Goal: Transaction & Acquisition: Purchase product/service

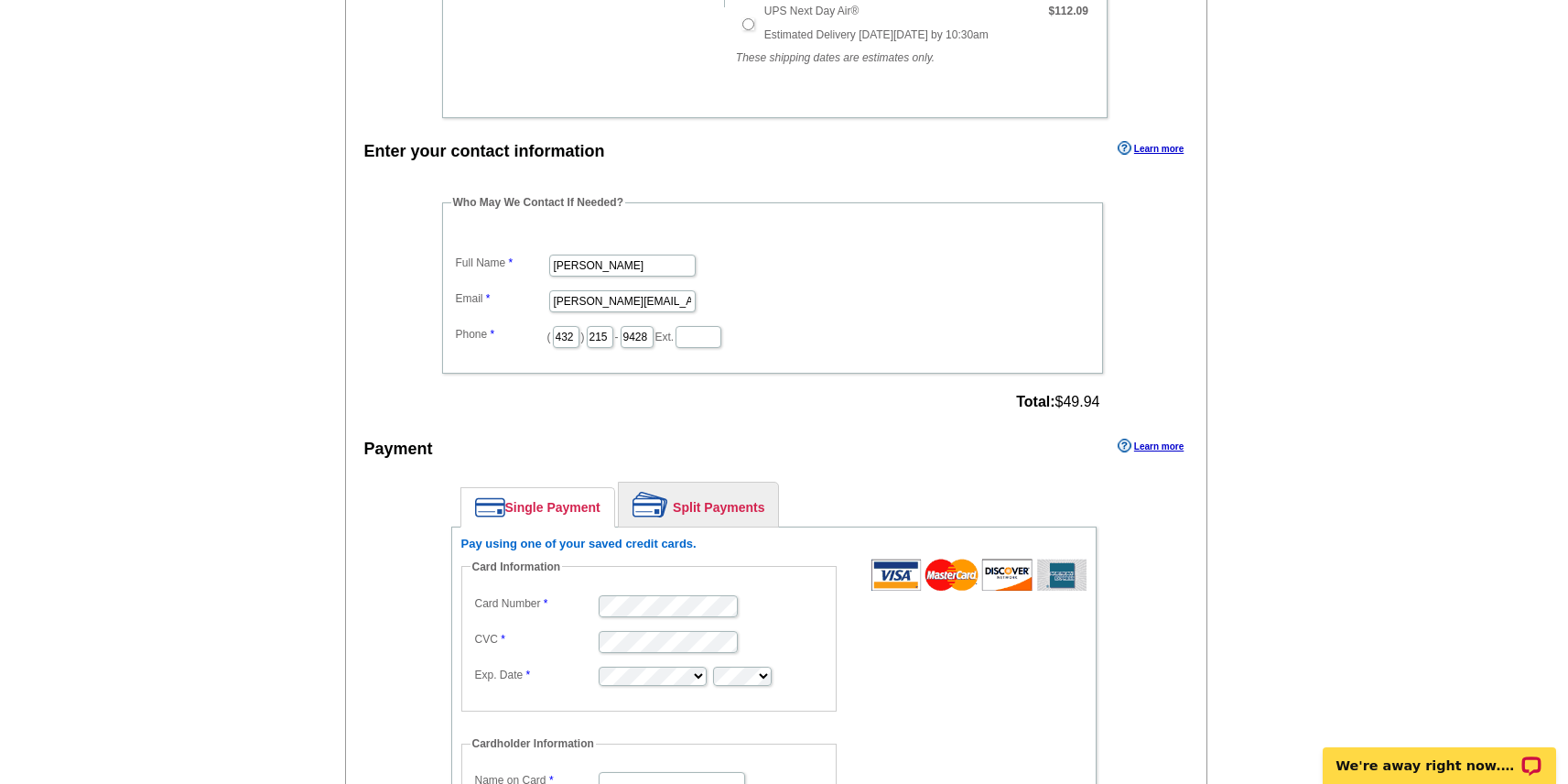
scroll to position [424, 0]
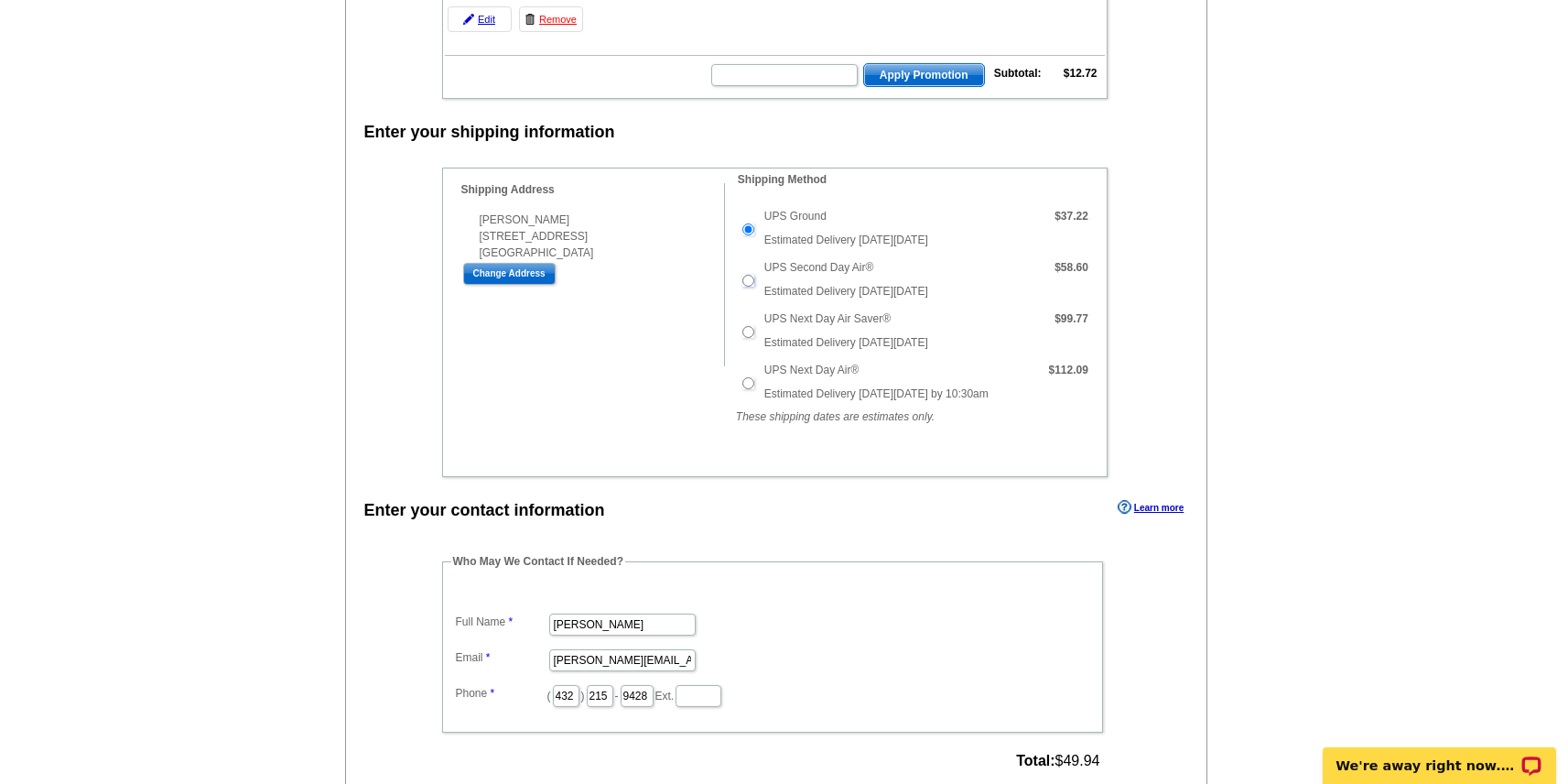
click at [752, 284] on input "UPS Second Day Air®" at bounding box center [748, 280] width 12 height 12
radio input "true"
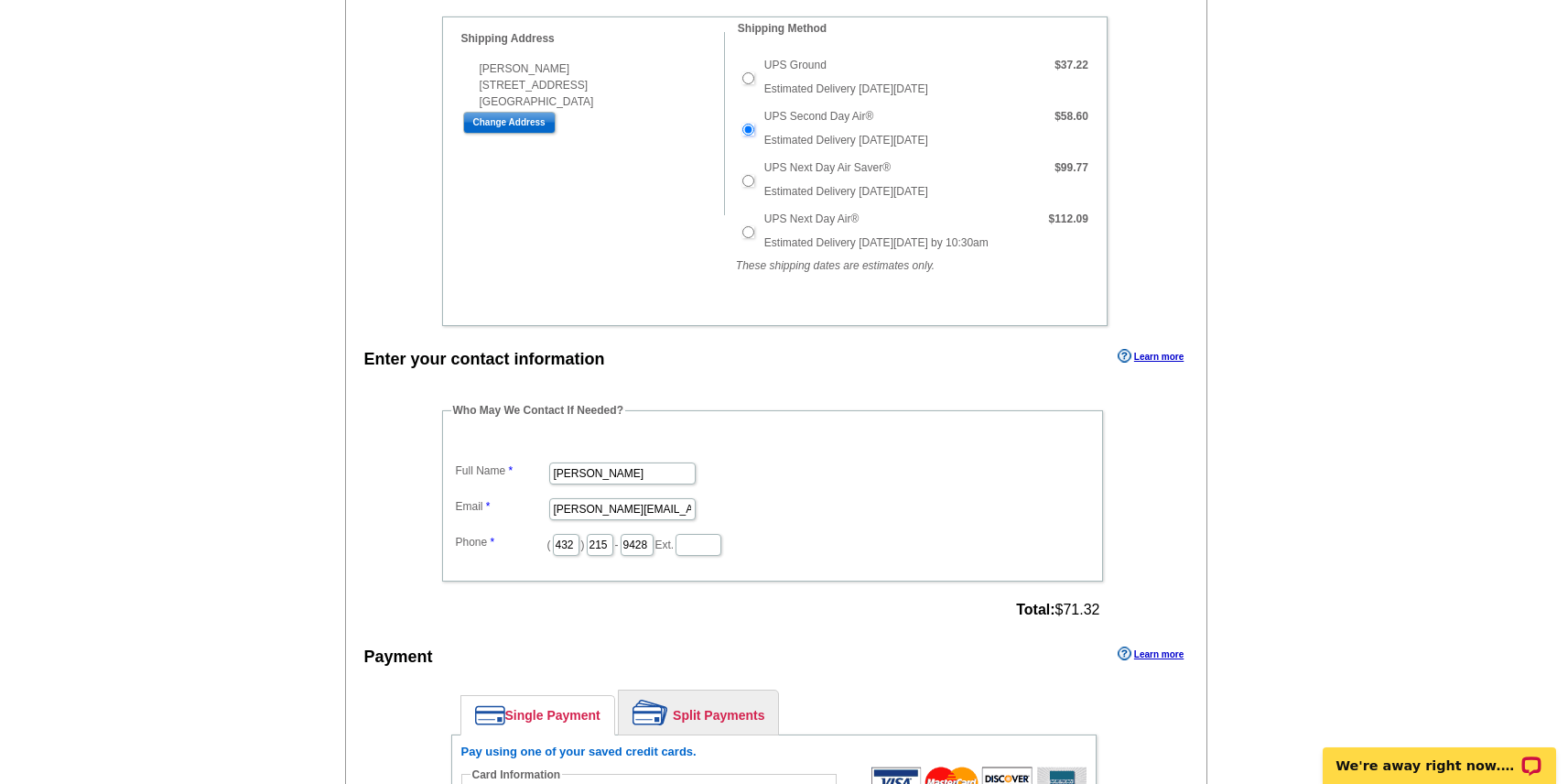
scroll to position [469, 0]
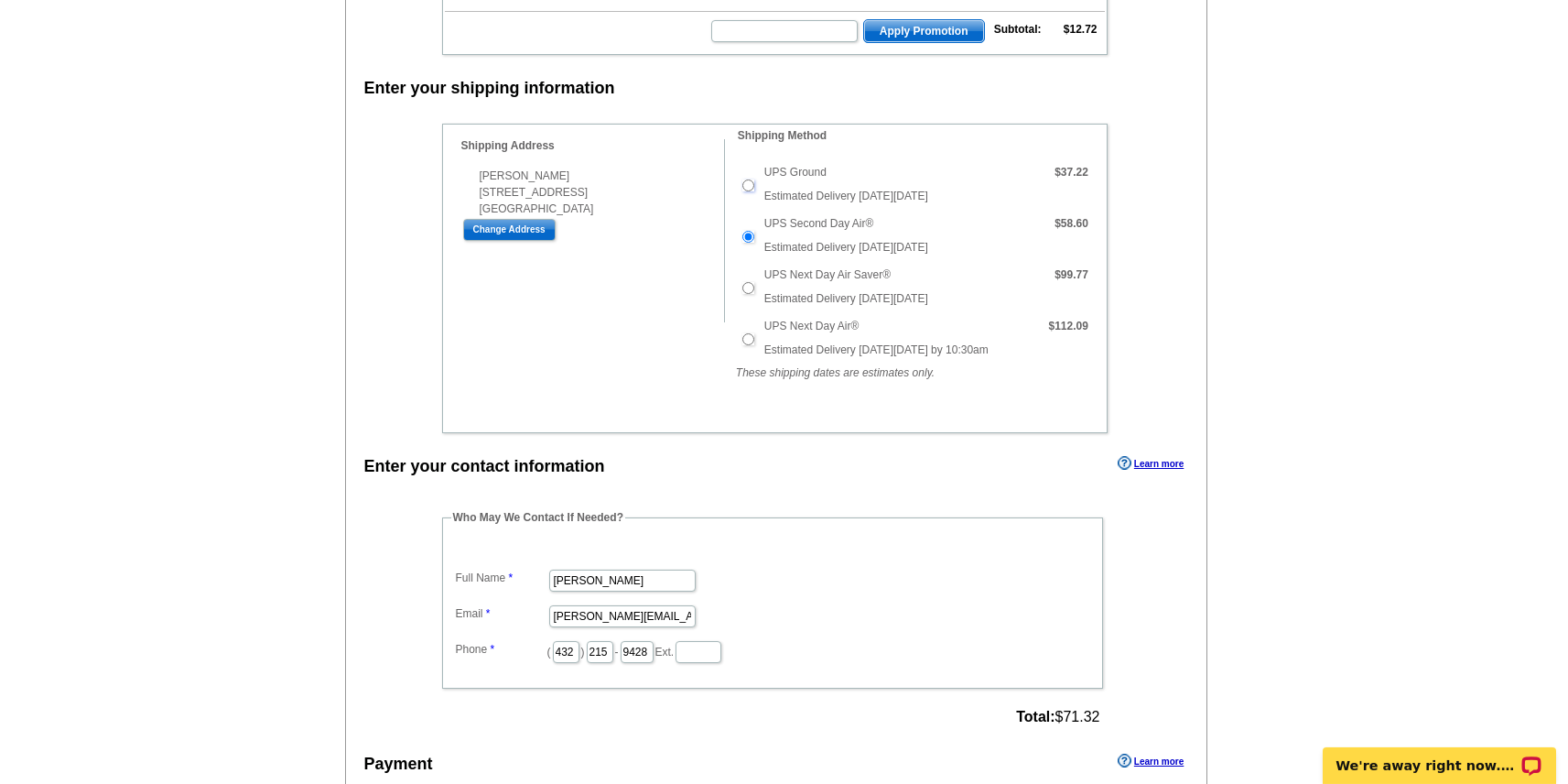
click at [747, 188] on input "UPS Ground" at bounding box center [748, 185] width 12 height 12
radio input "true"
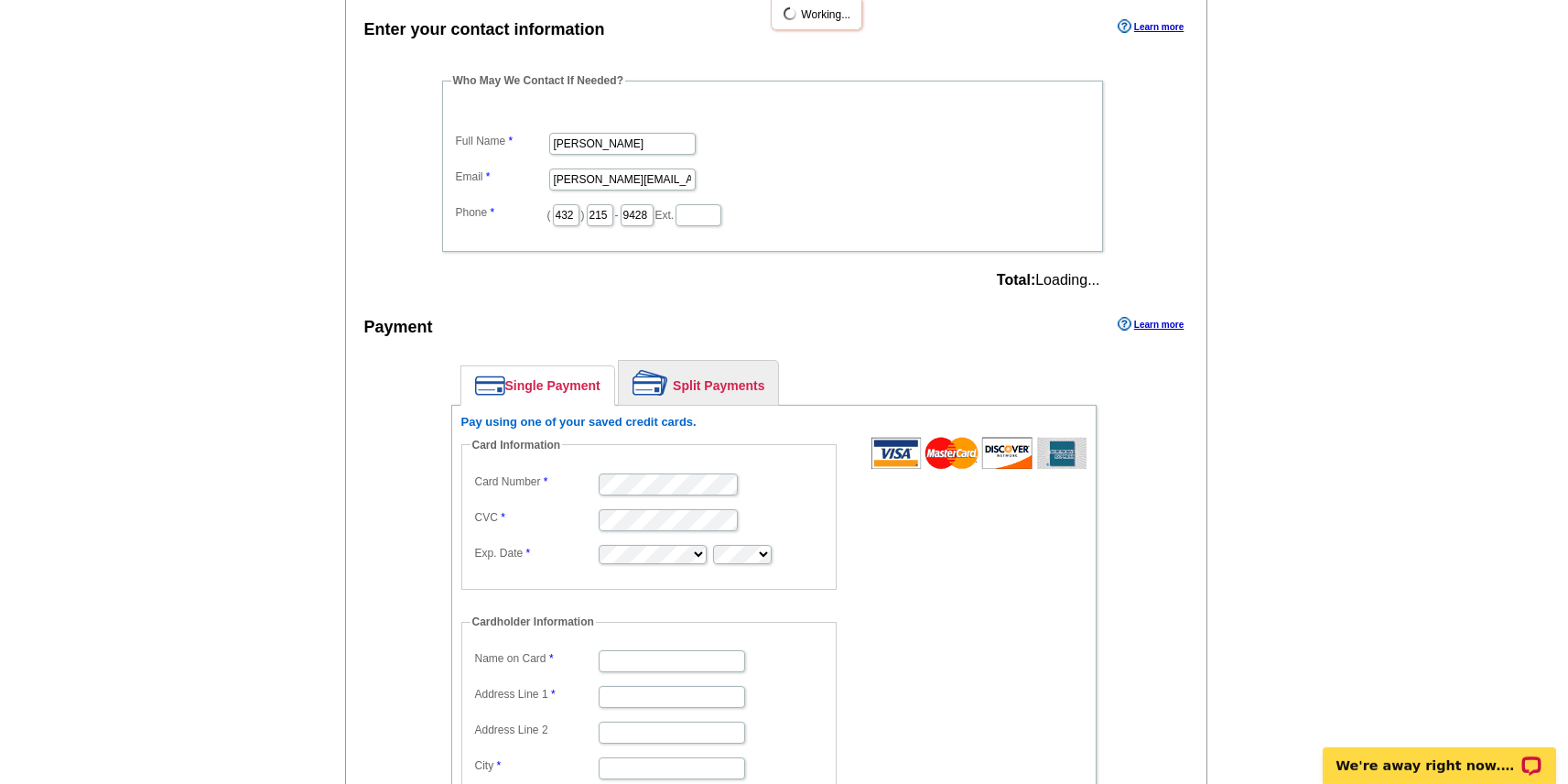
scroll to position [1084, 0]
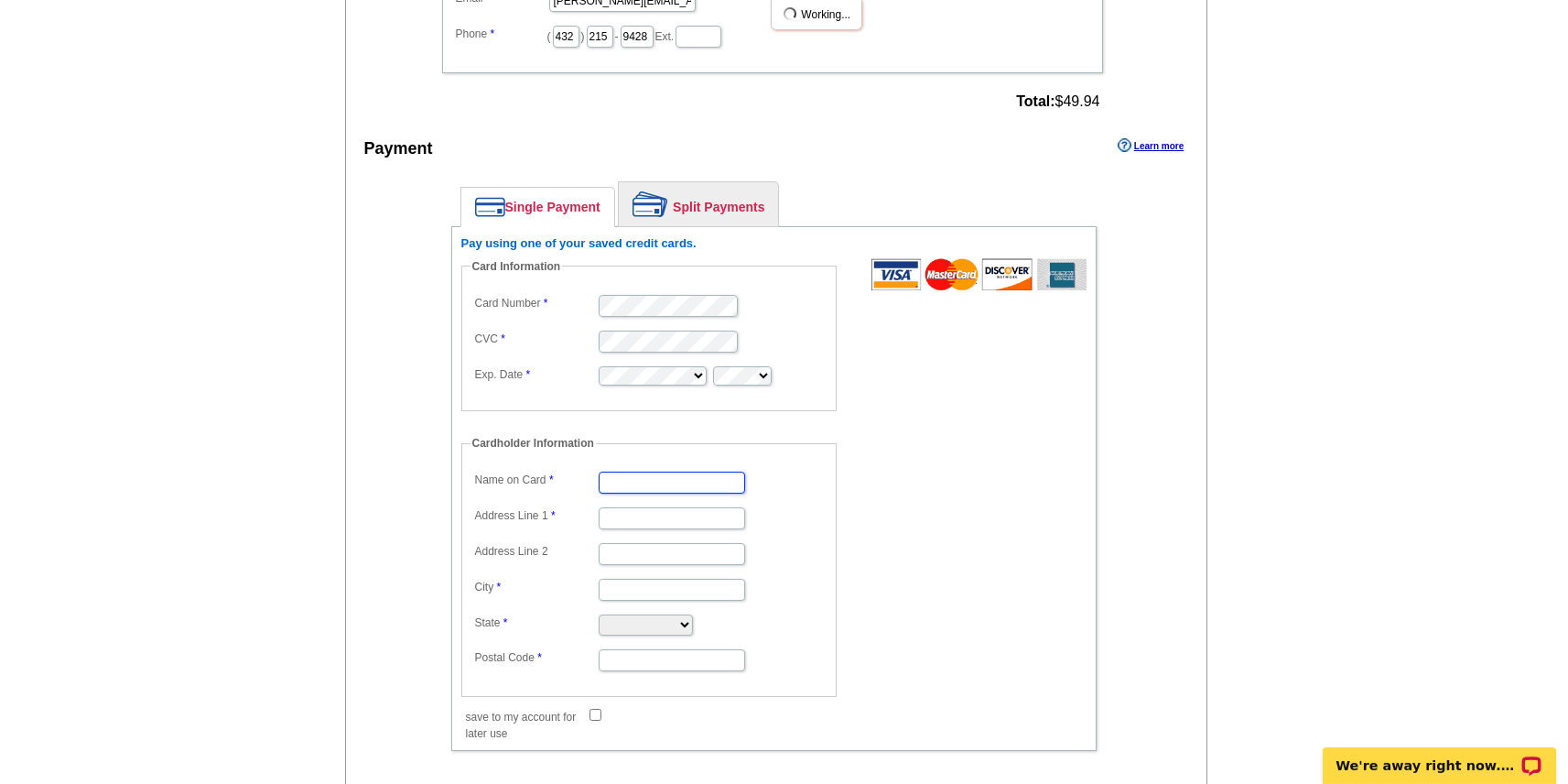
type input "[PERSON_NAME]"
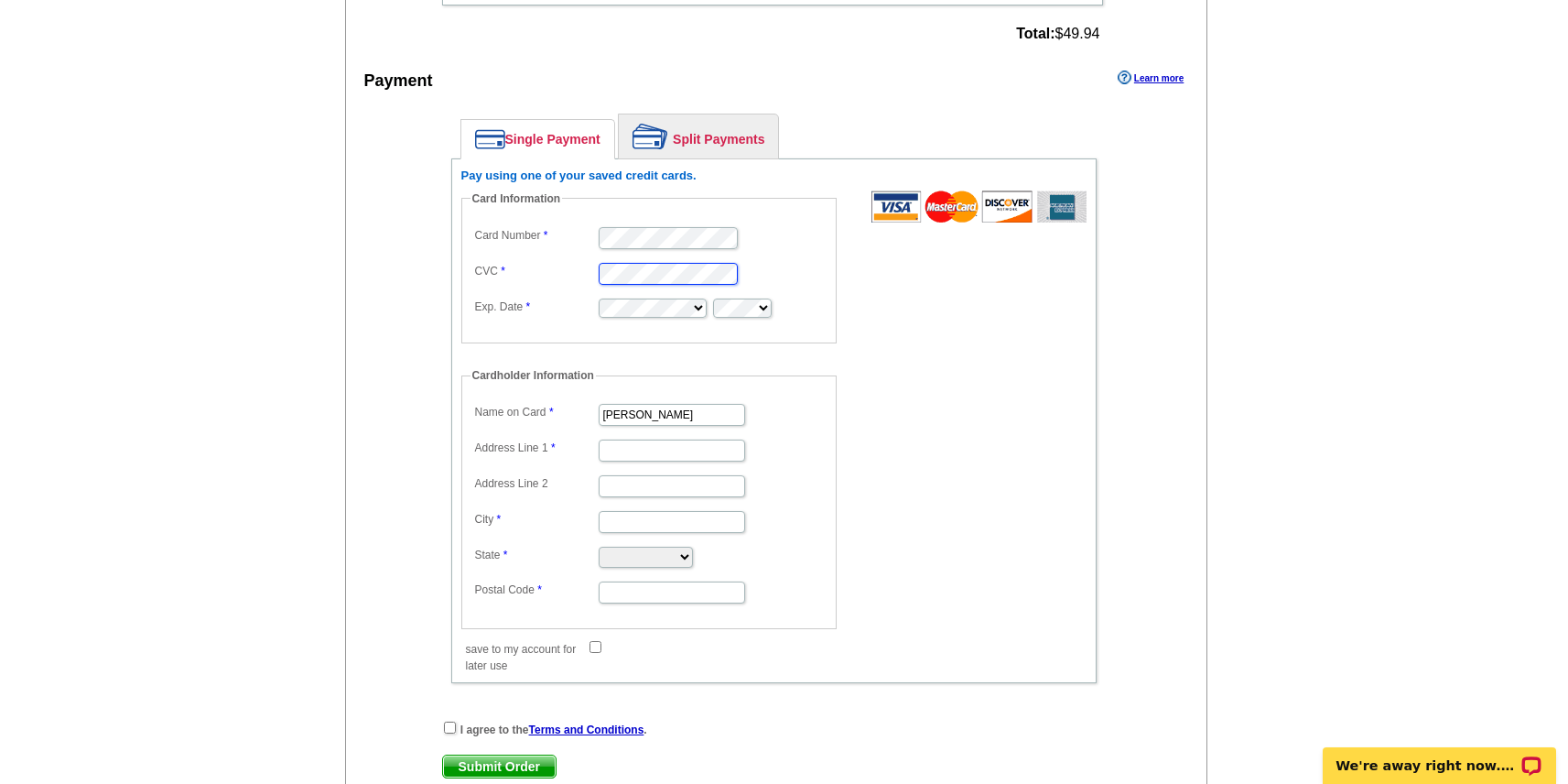
scroll to position [1157, 0]
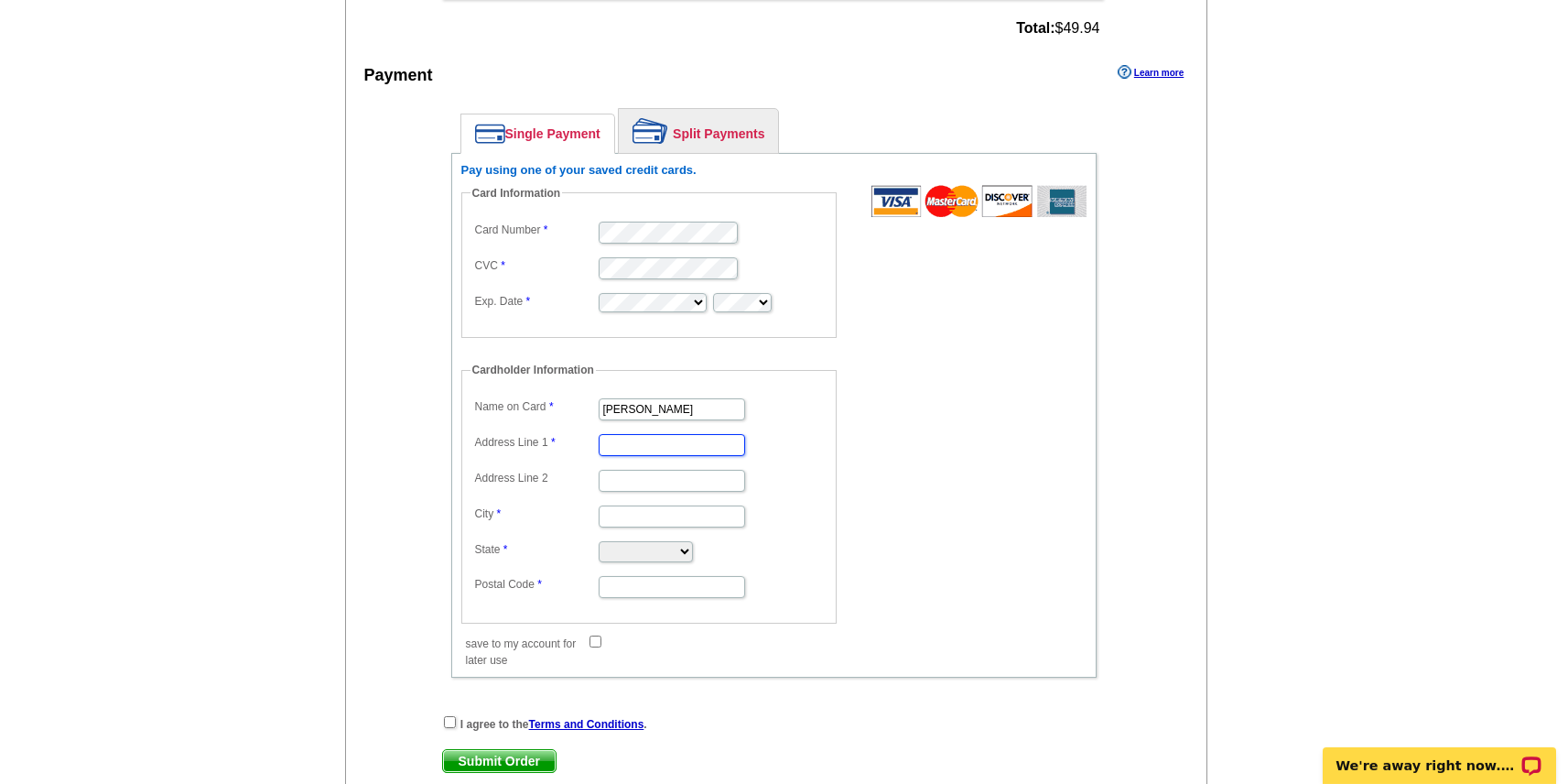
click at [693, 447] on input "Address Line 1" at bounding box center [672, 445] width 146 height 22
type input "[STREET_ADDRESS]"
type input "Midland"
select select "TX"
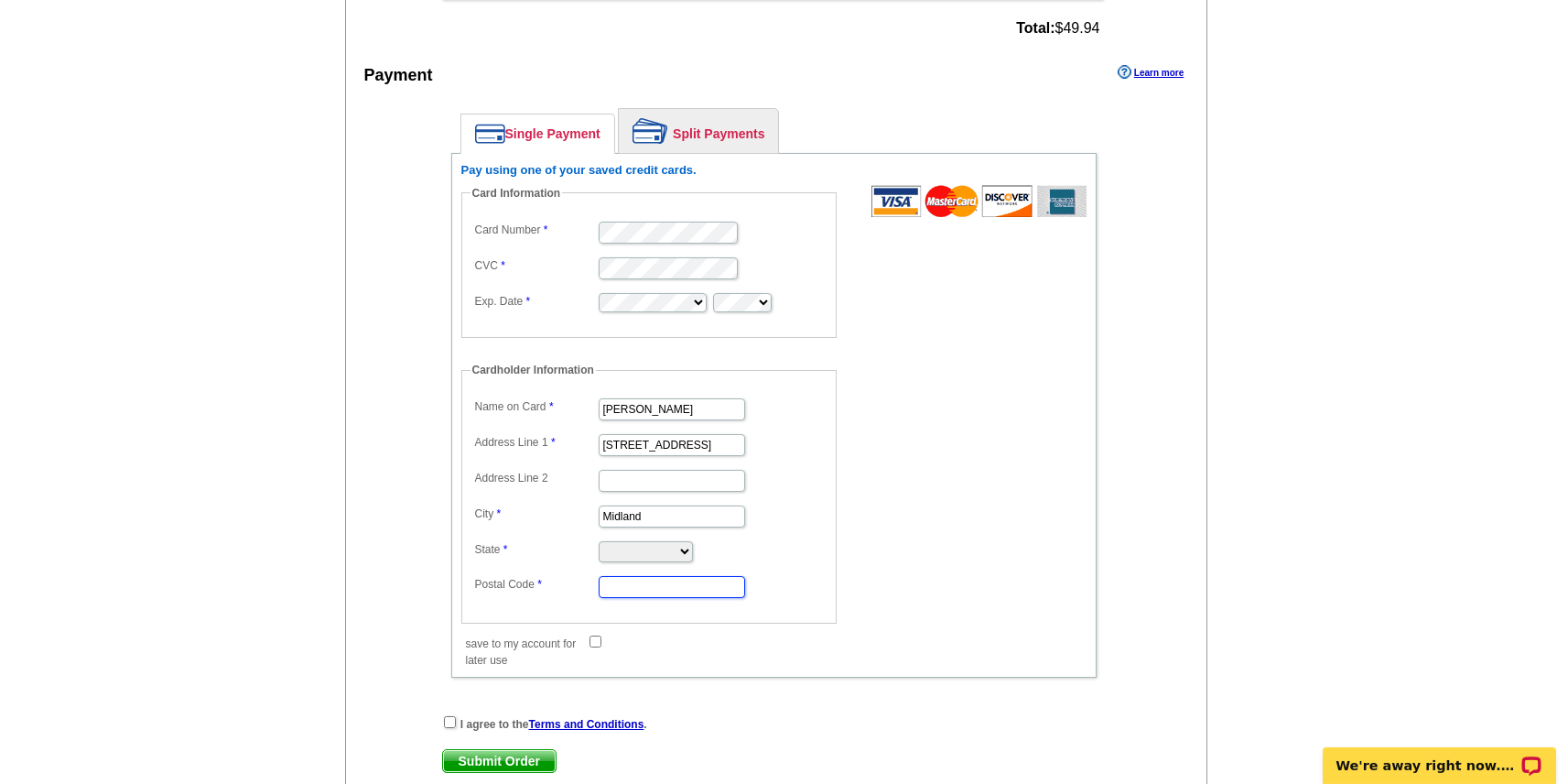
type input "79705"
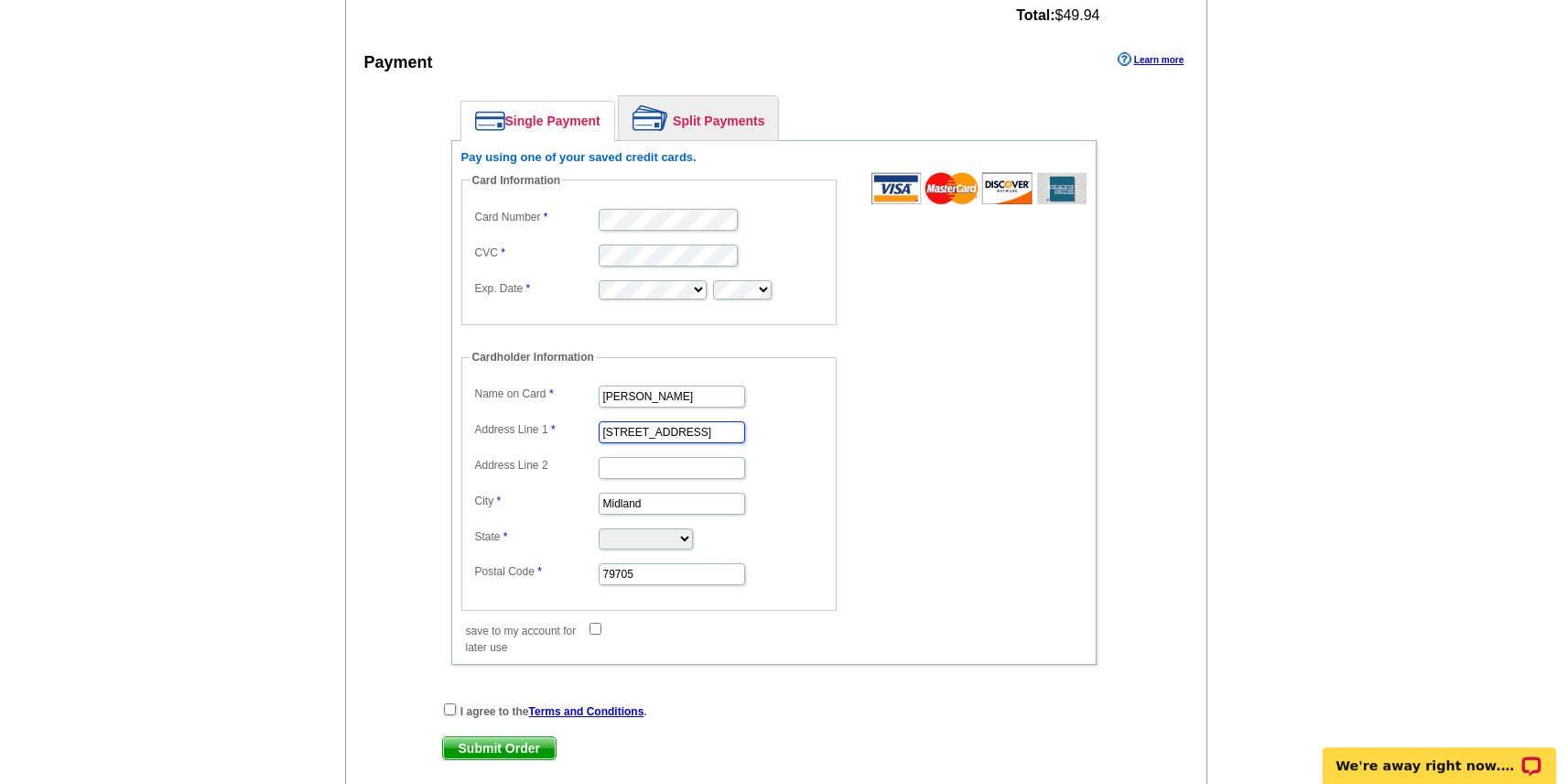
scroll to position [1289, 0]
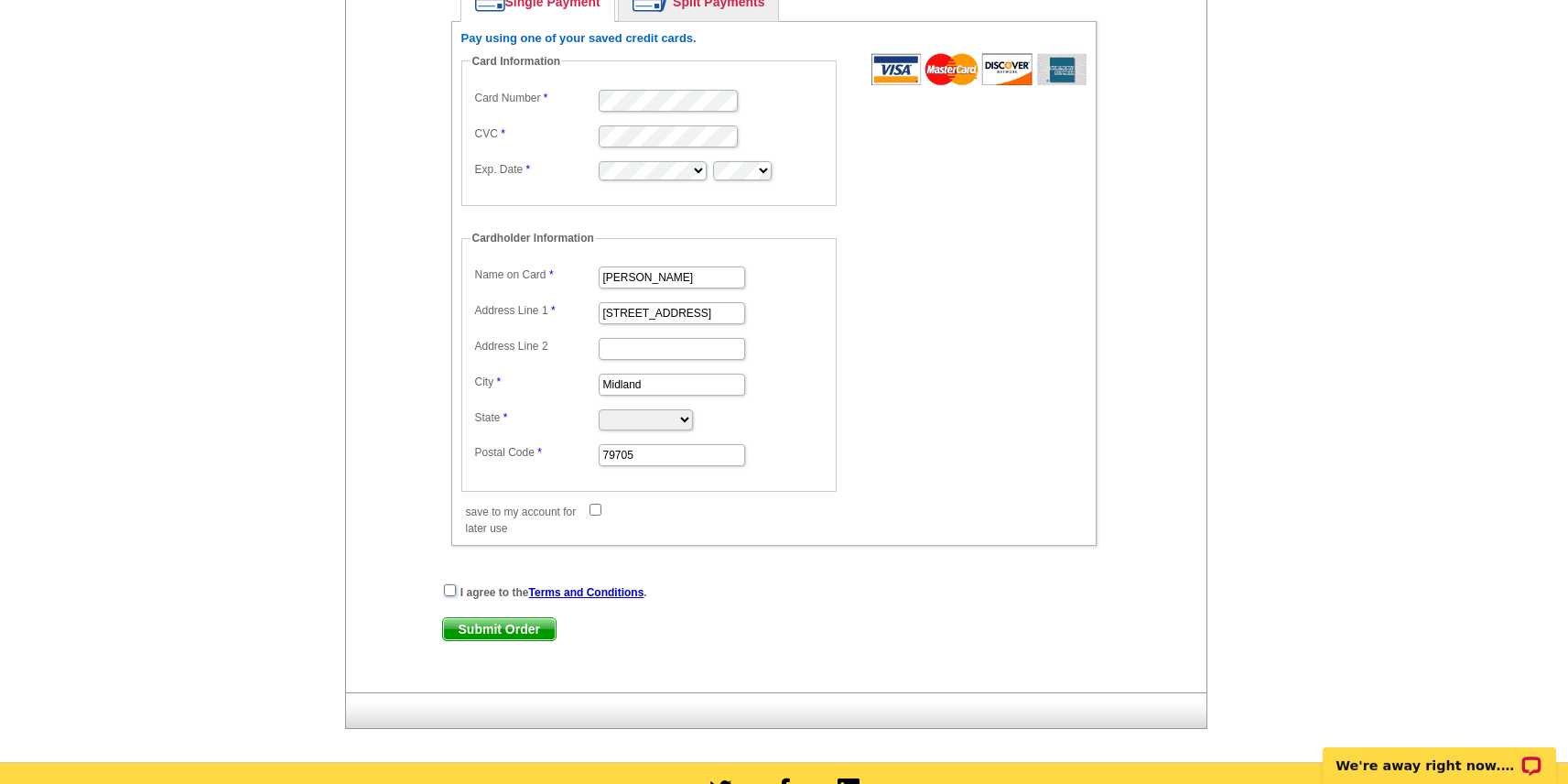
click at [448, 589] on input "checkbox" at bounding box center [450, 590] width 12 height 12
checkbox input "true"
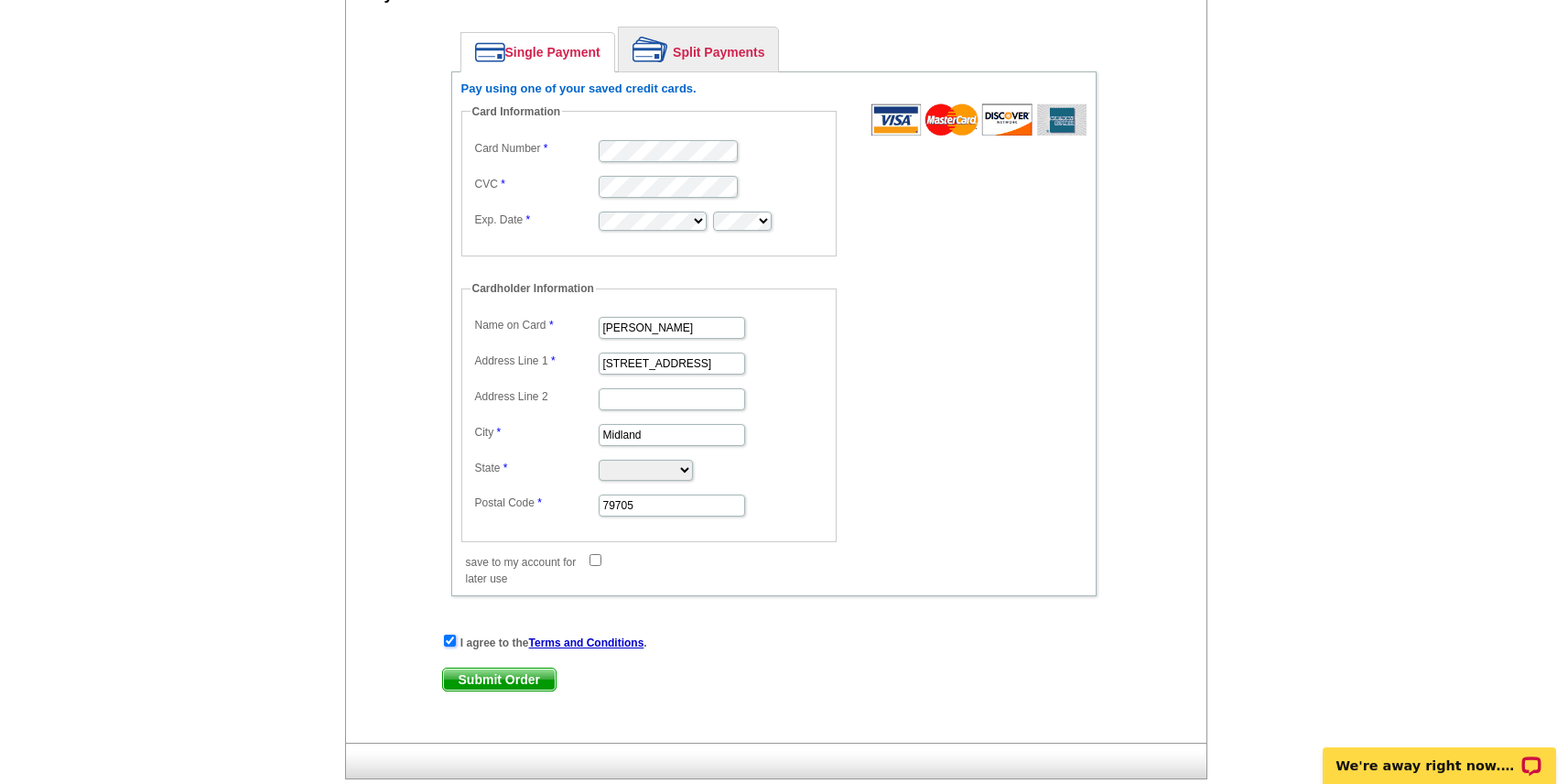
scroll to position [1245, 0]
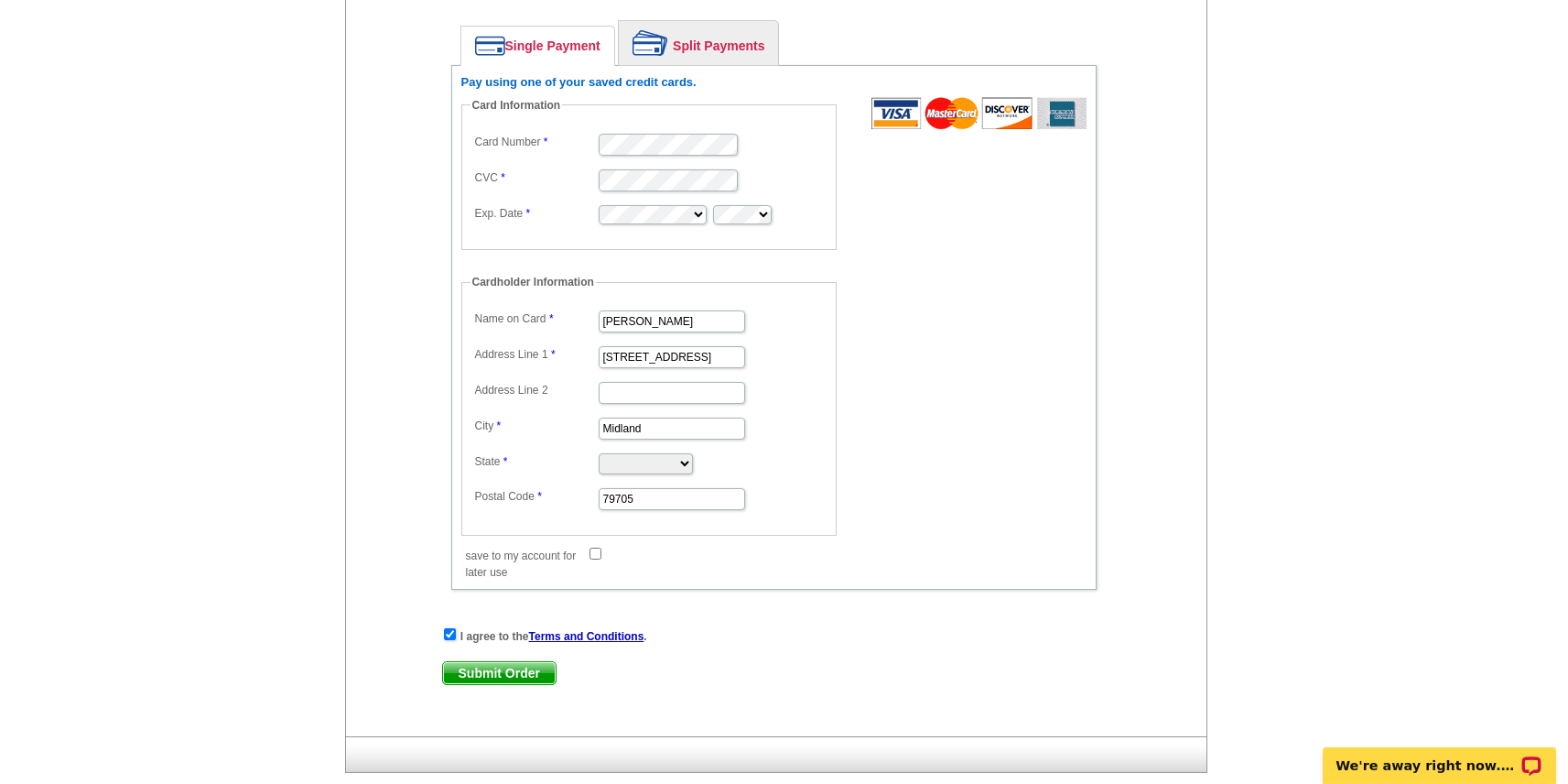
click at [485, 674] on span "Submit Order" at bounding box center [499, 673] width 112 height 22
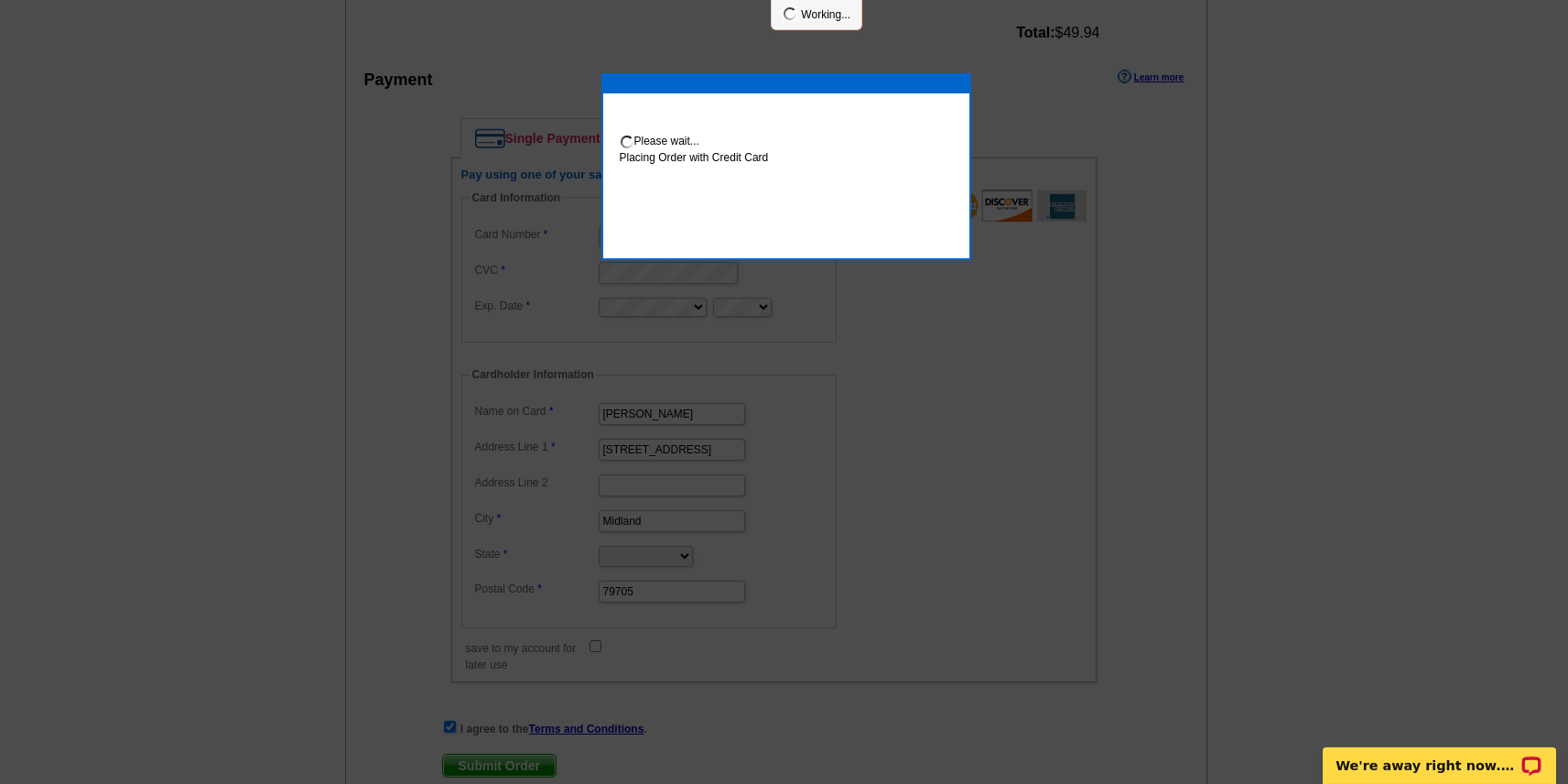
scroll to position [1337, 0]
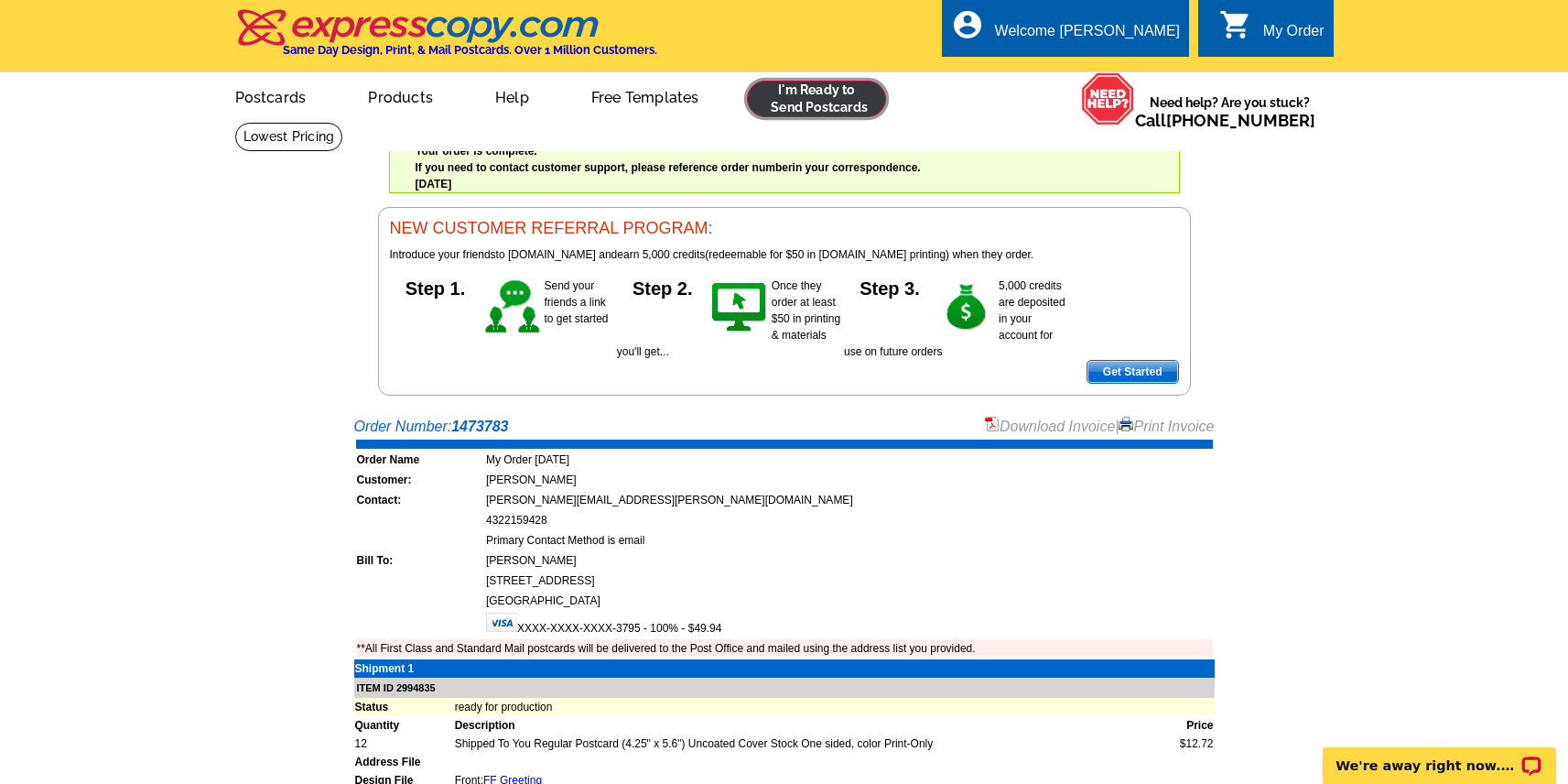
click at [833, 100] on link at bounding box center [817, 99] width 141 height 37
